Goal: Transaction & Acquisition: Book appointment/travel/reservation

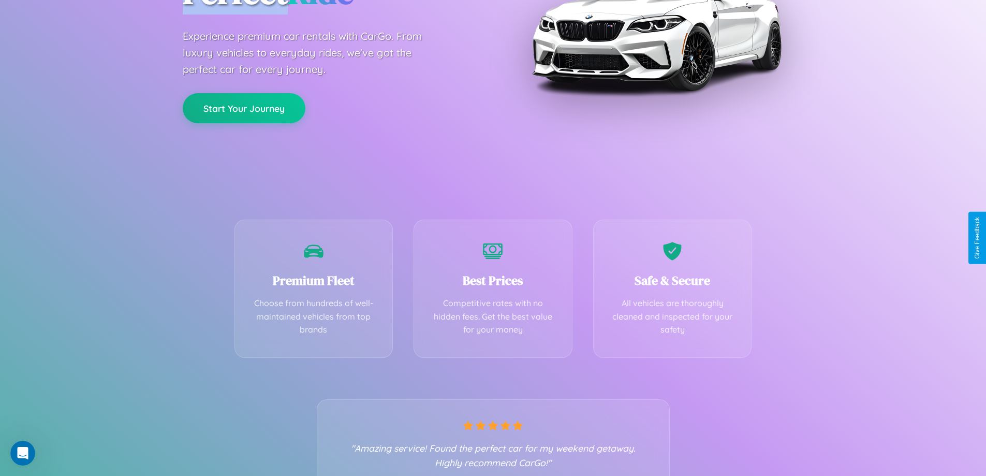
scroll to position [204, 0]
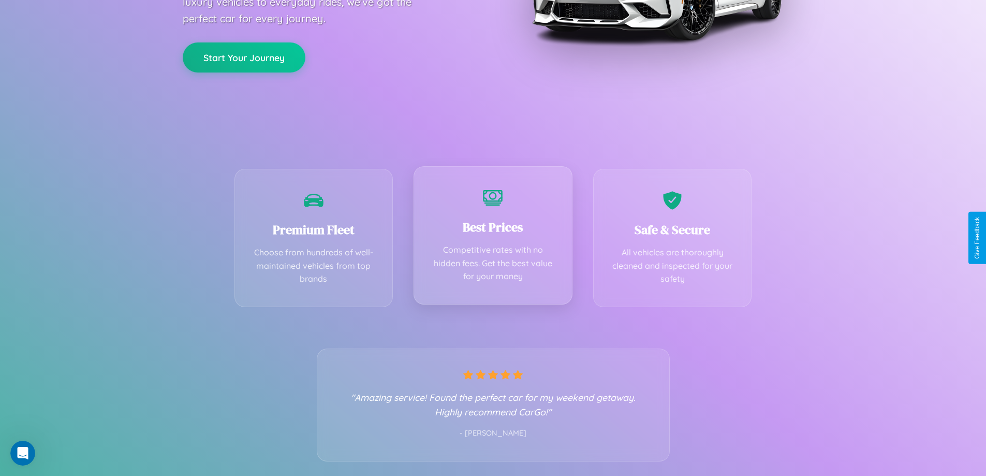
click at [493, 238] on div "Best Prices Competitive rates with no hidden fees. Get the best value for your …" at bounding box center [492, 235] width 159 height 138
click at [244, 56] on button "Start Your Journey" at bounding box center [244, 56] width 123 height 30
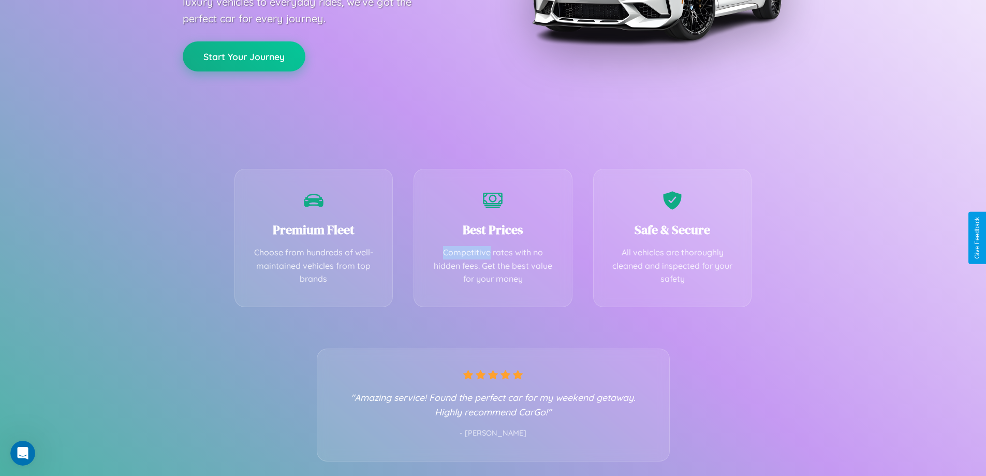
click at [244, 56] on button "Start Your Journey" at bounding box center [244, 56] width 123 height 30
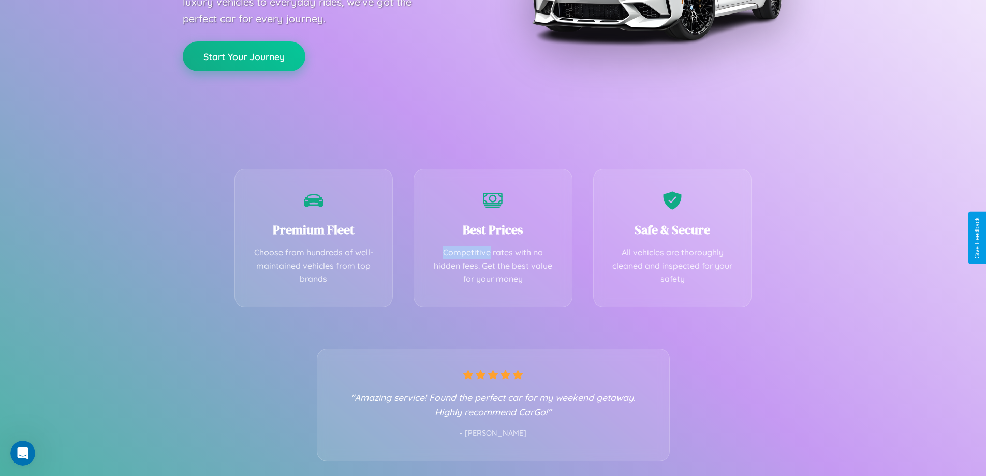
click at [244, 56] on button "Start Your Journey" at bounding box center [244, 56] width 123 height 30
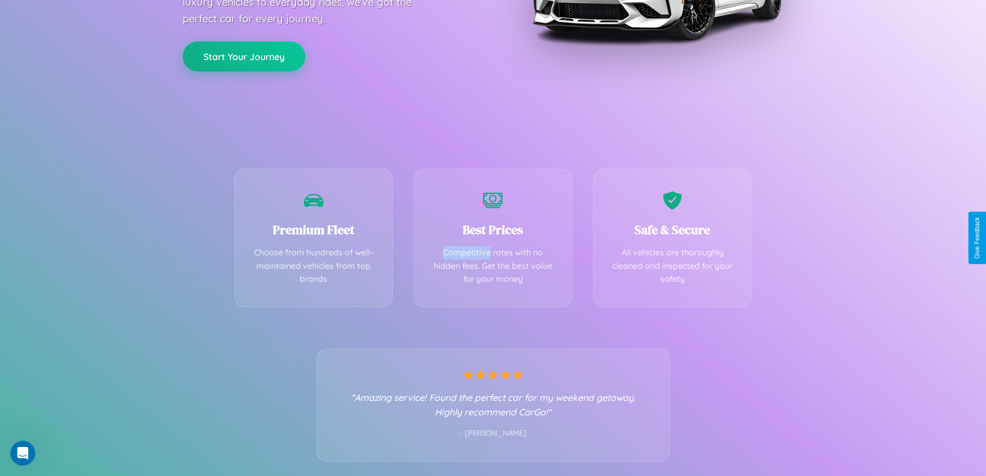
click at [244, 56] on button "Start Your Journey" at bounding box center [244, 56] width 123 height 30
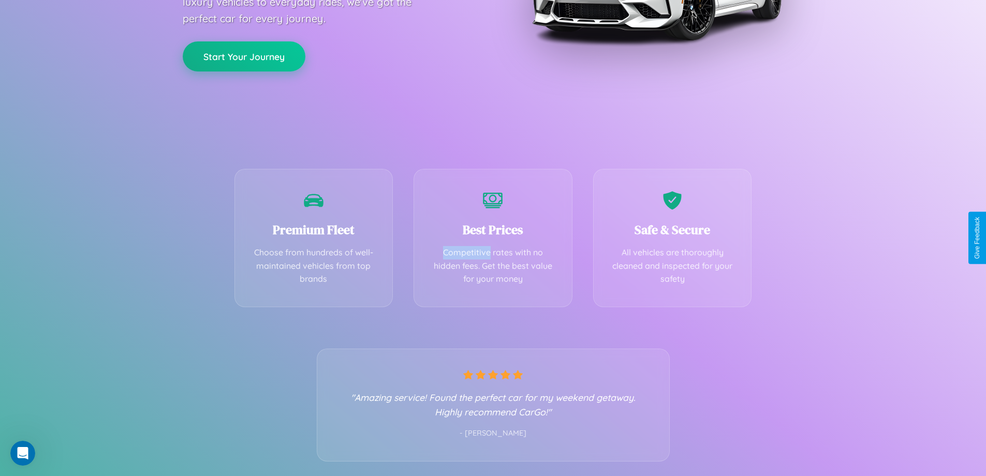
click at [244, 56] on button "Start Your Journey" at bounding box center [244, 56] width 123 height 30
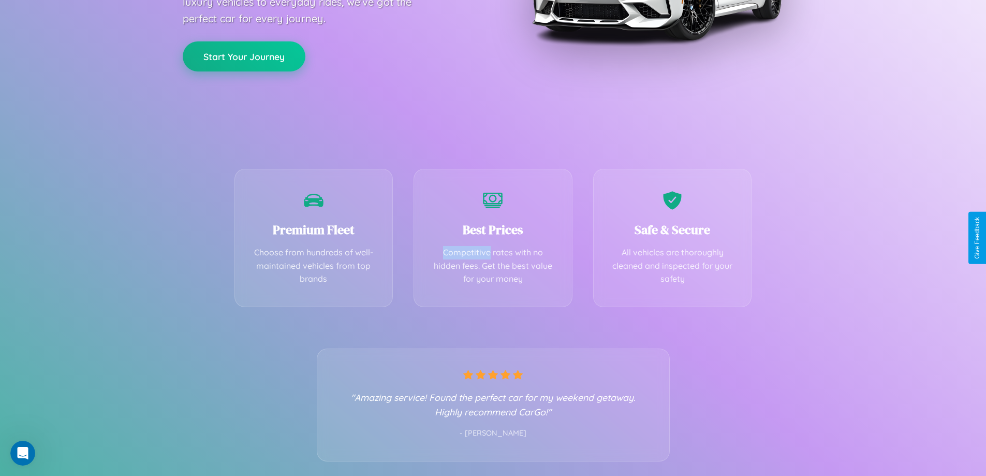
click at [244, 56] on button "Start Your Journey" at bounding box center [244, 56] width 123 height 30
